Goal: Task Accomplishment & Management: Manage account settings

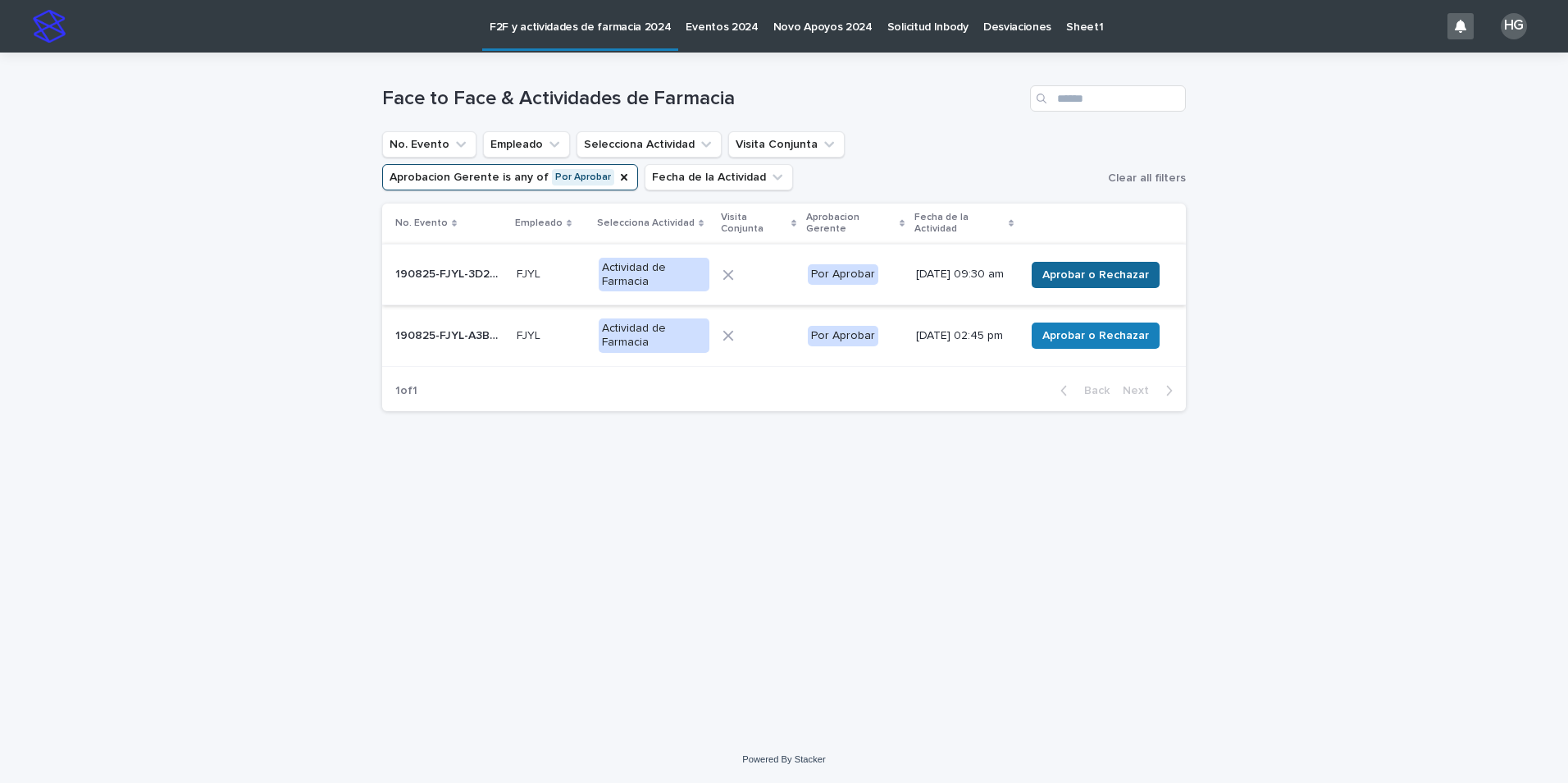
click at [1112, 277] on span "Aprobar o Rechazar" at bounding box center [1096, 275] width 107 height 16
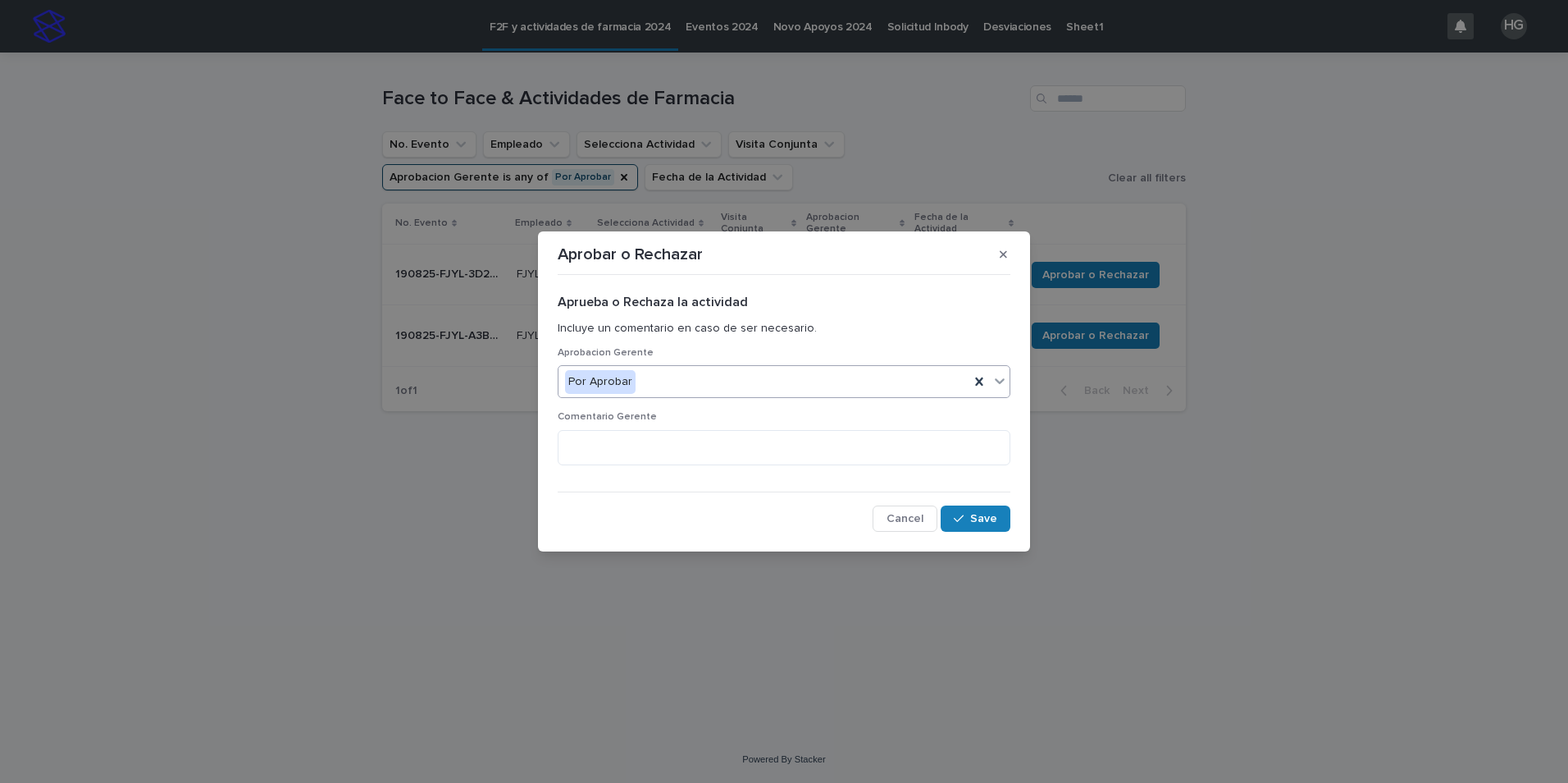
click at [772, 383] on div "Por Aprobar" at bounding box center [764, 383] width 411 height 27
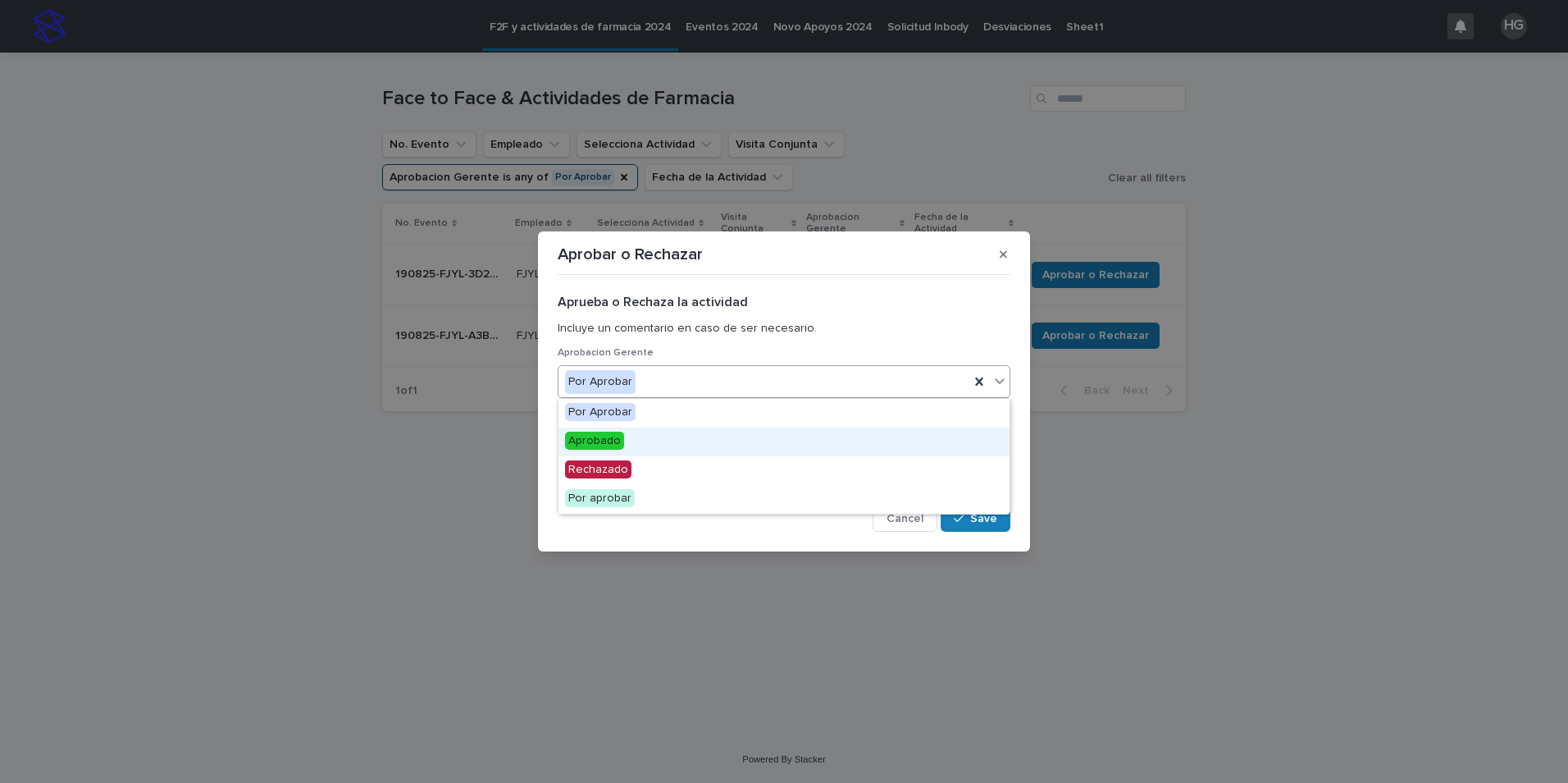
click at [726, 440] on div "Aprobado" at bounding box center [784, 442] width 451 height 29
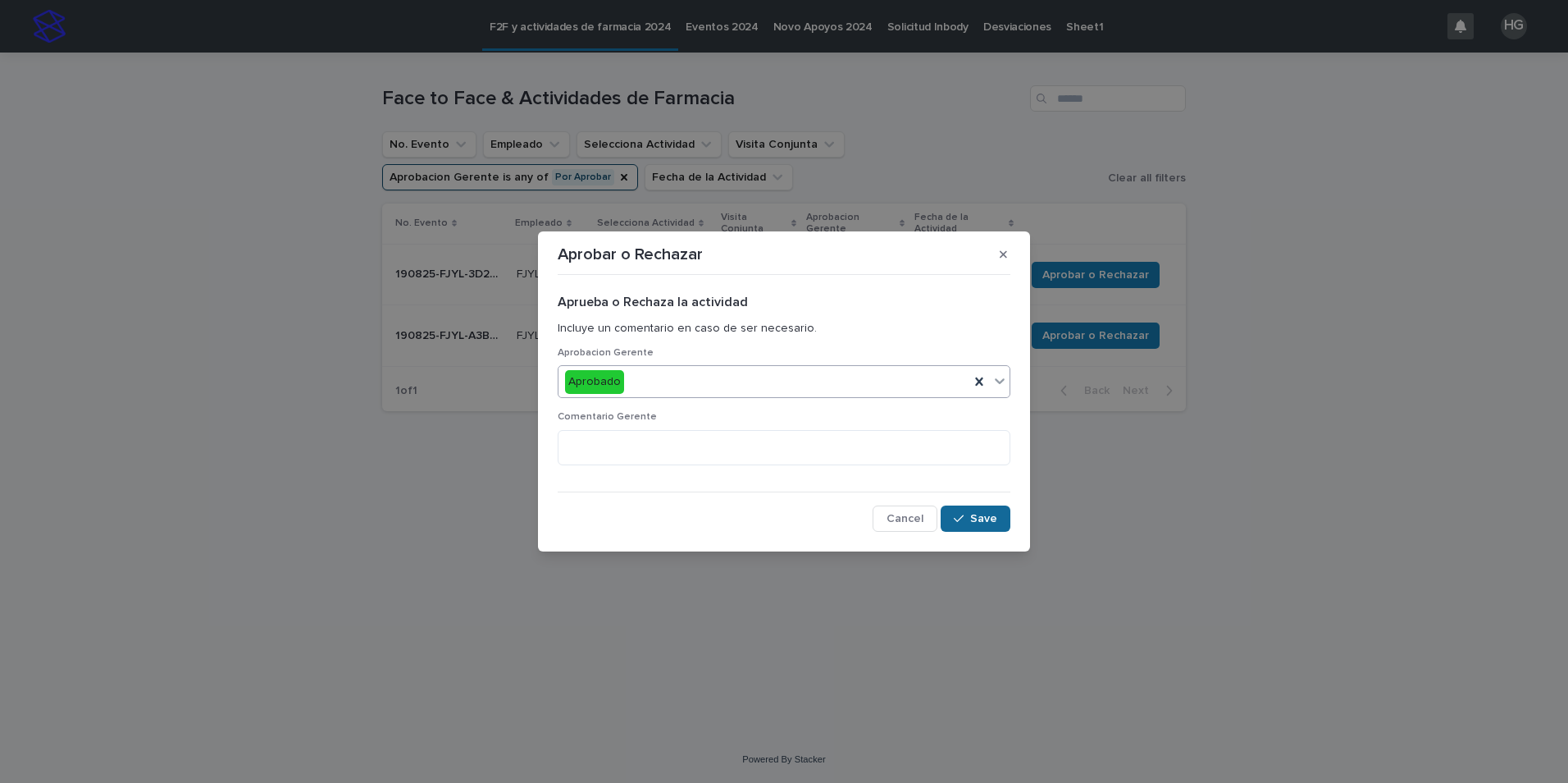
click at [981, 524] on span "Save" at bounding box center [984, 518] width 27 height 11
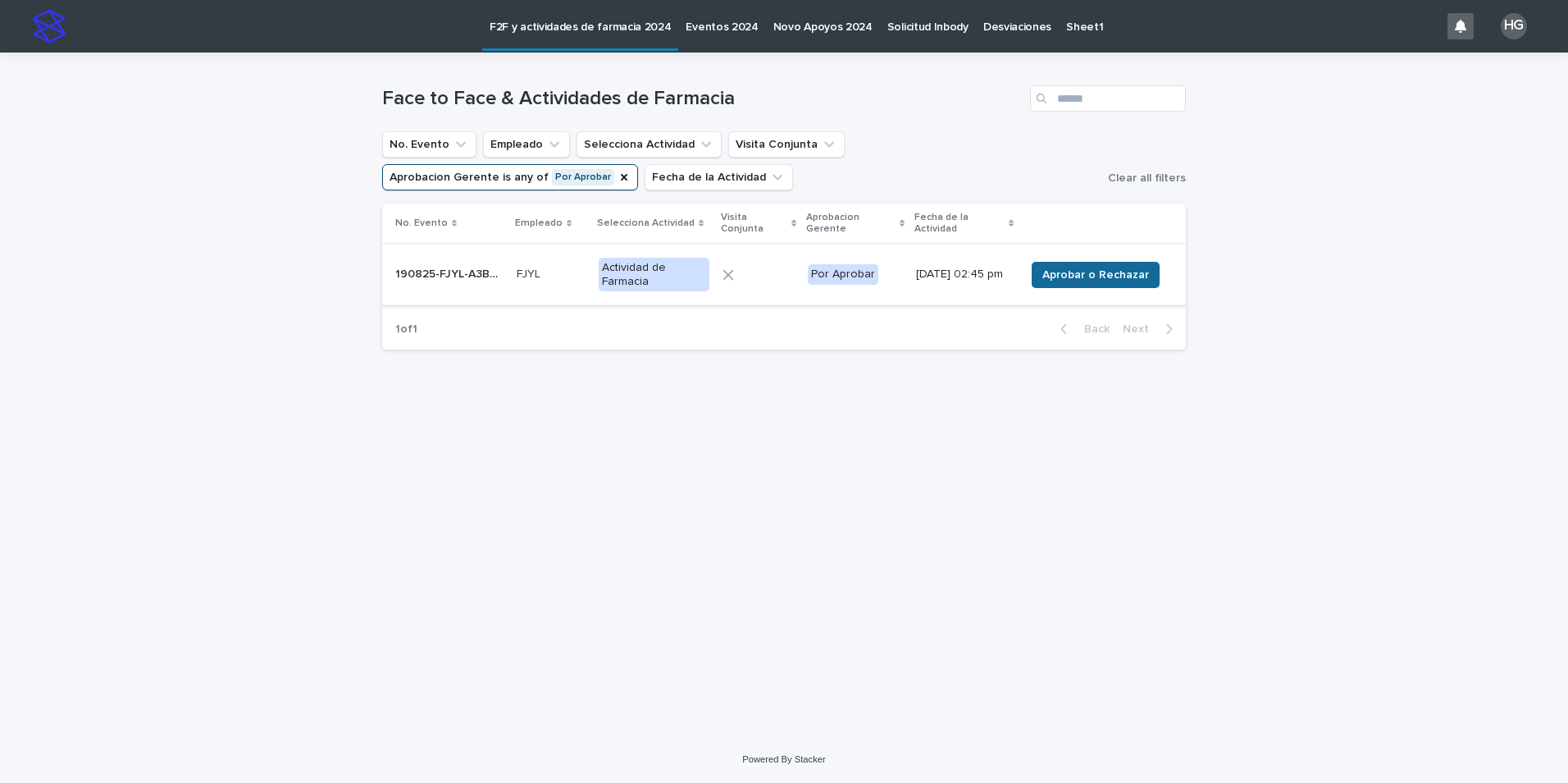
click at [1112, 282] on span "Aprobar o Rechazar" at bounding box center [1096, 275] width 107 height 16
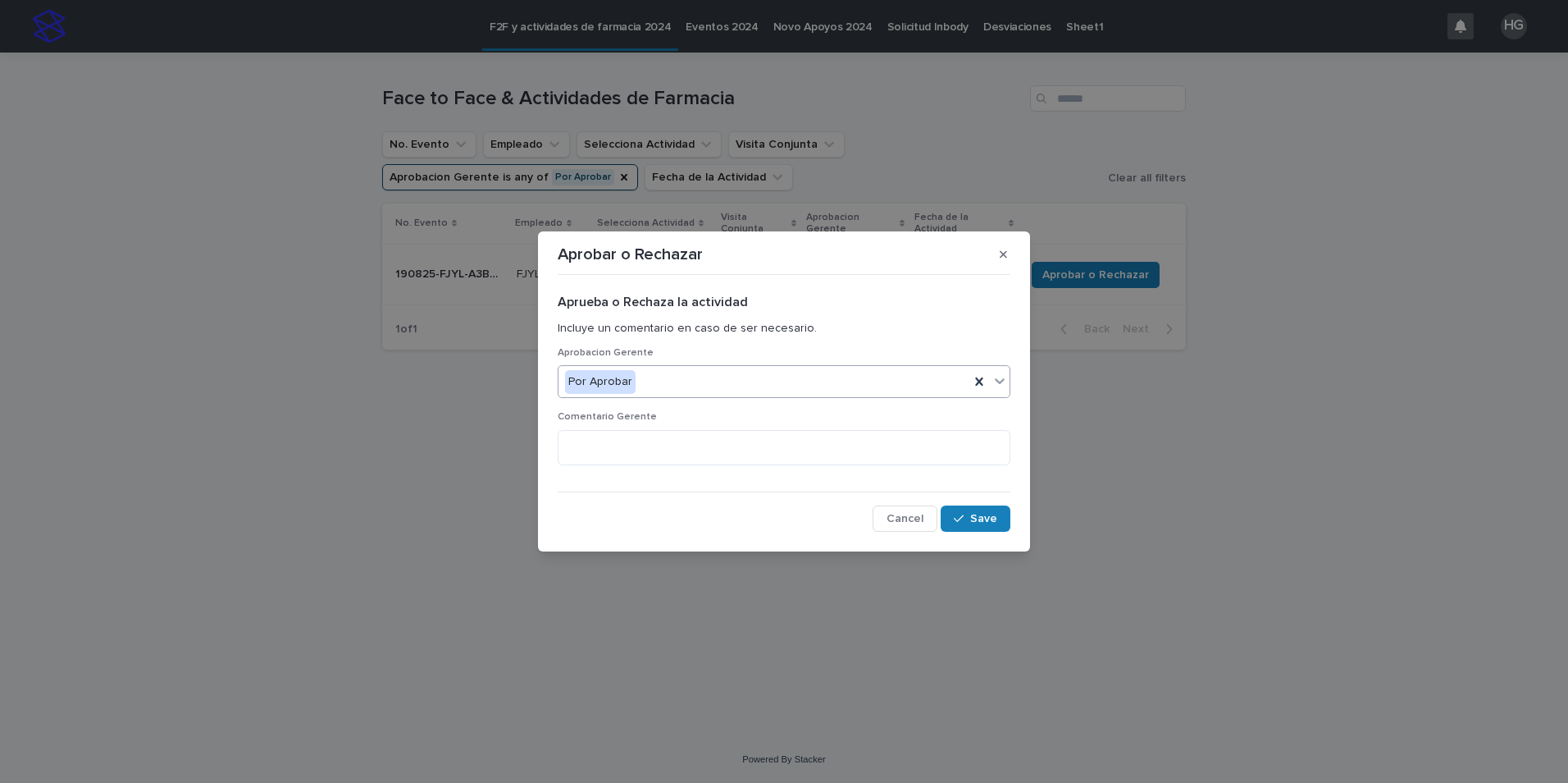
click at [812, 377] on div "Por Aprobar" at bounding box center [764, 383] width 411 height 27
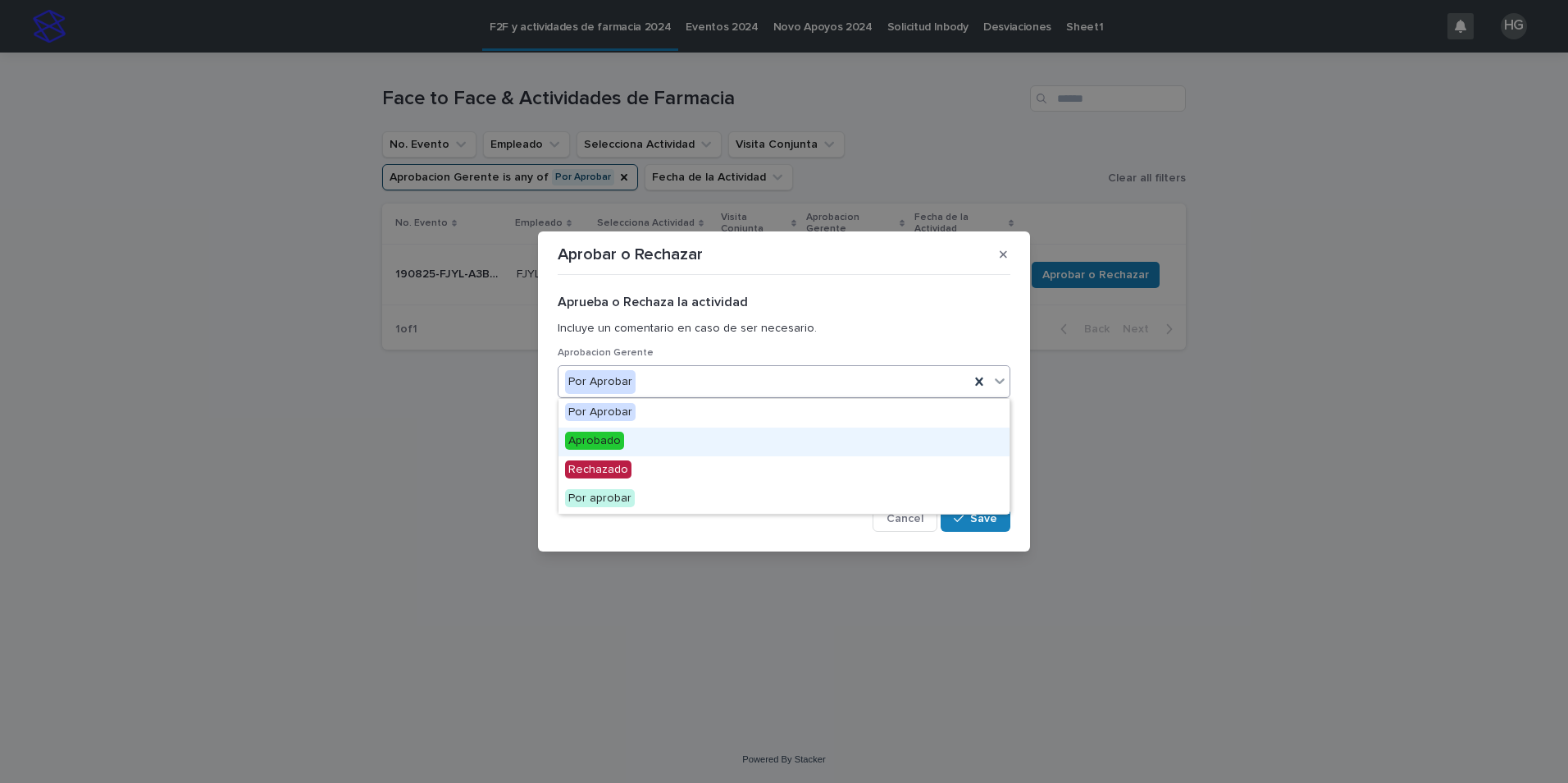
click at [753, 438] on div "Aprobado" at bounding box center [784, 442] width 451 height 29
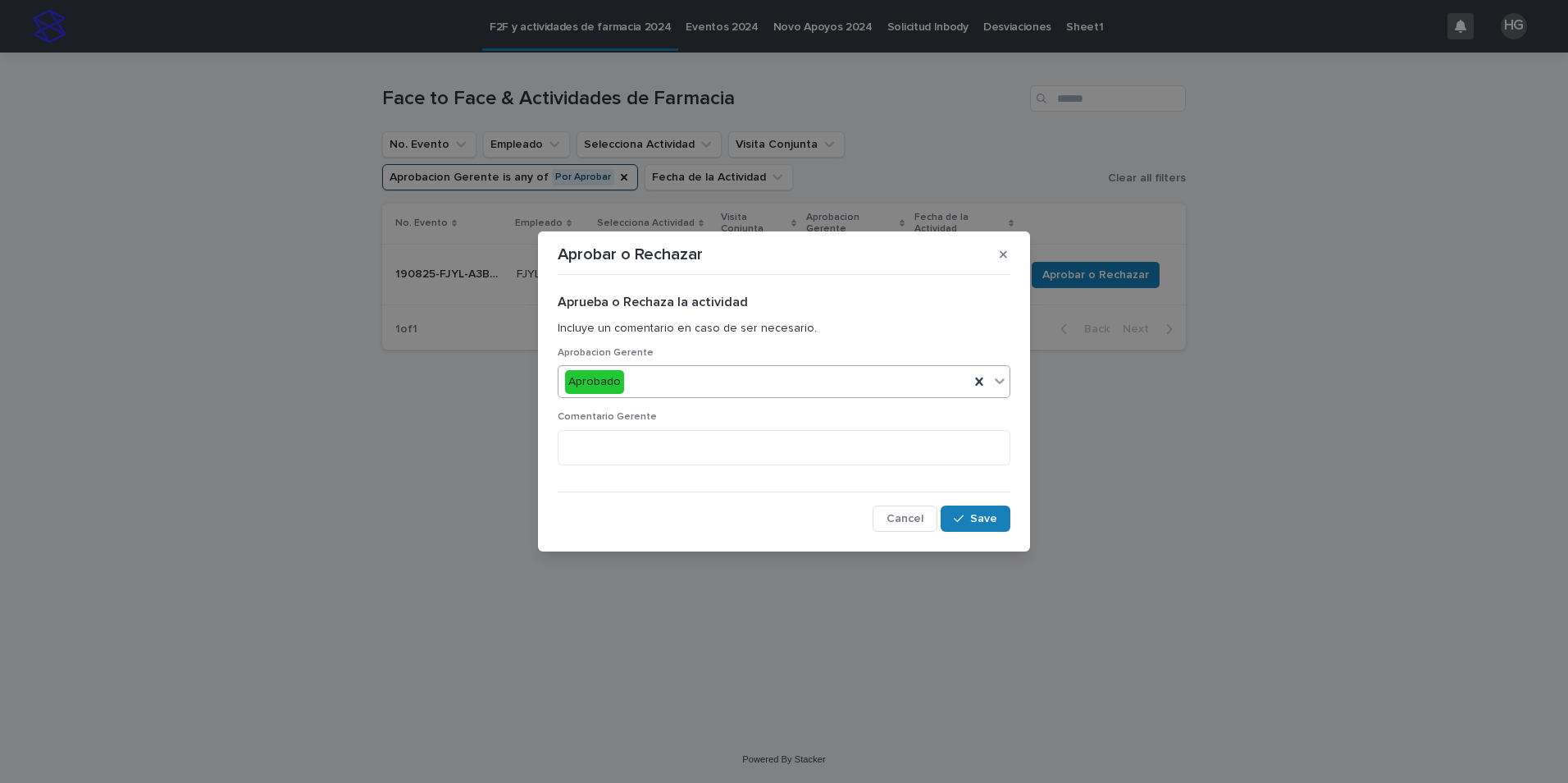
drag, startPoint x: 987, startPoint y: 524, endPoint x: 1045, endPoint y: 527, distance: 58.1
click at [987, 524] on span "Save" at bounding box center [984, 518] width 27 height 11
